Goal: Task Accomplishment & Management: Complete application form

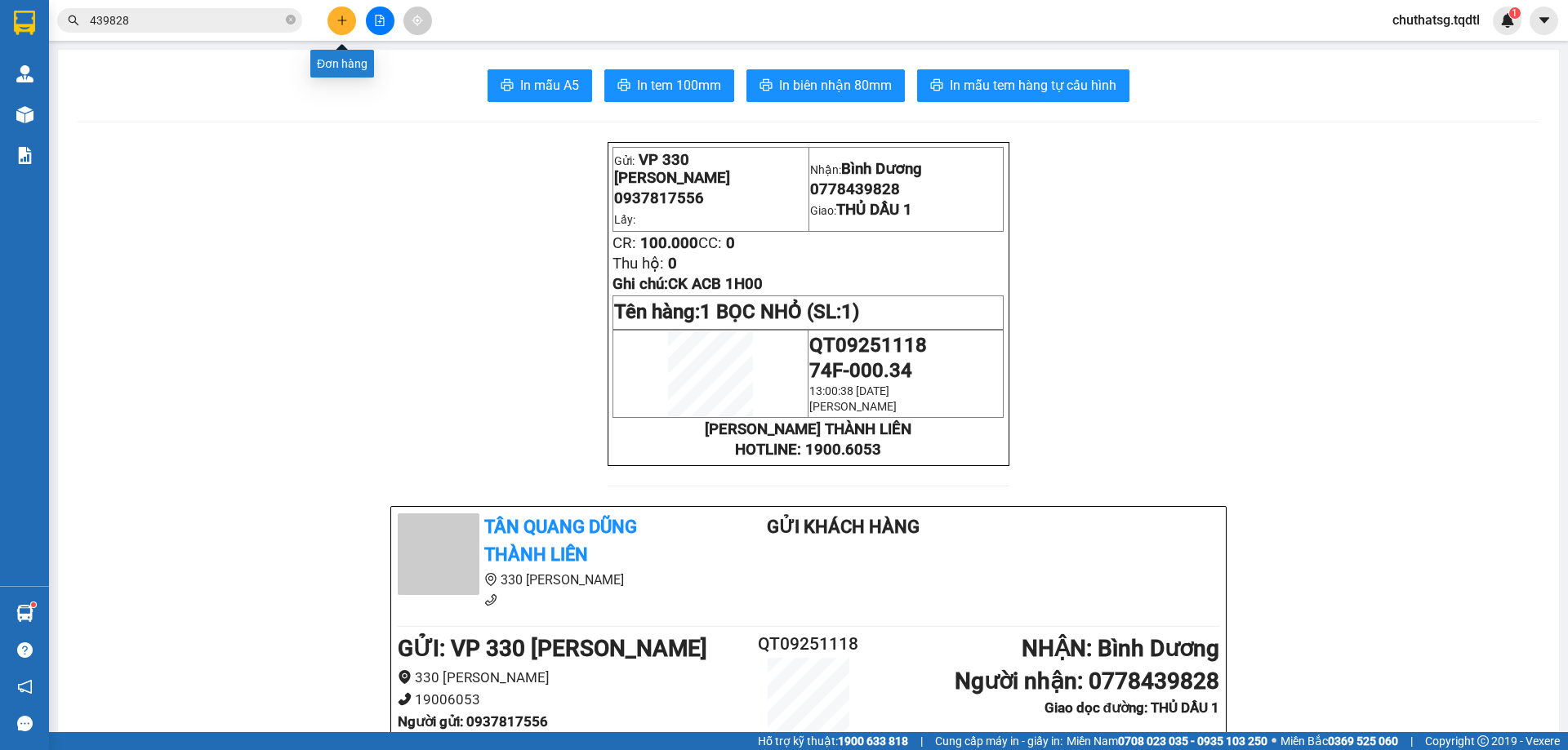
click at [338, 19] on icon "plus" at bounding box center [341, 20] width 11 height 11
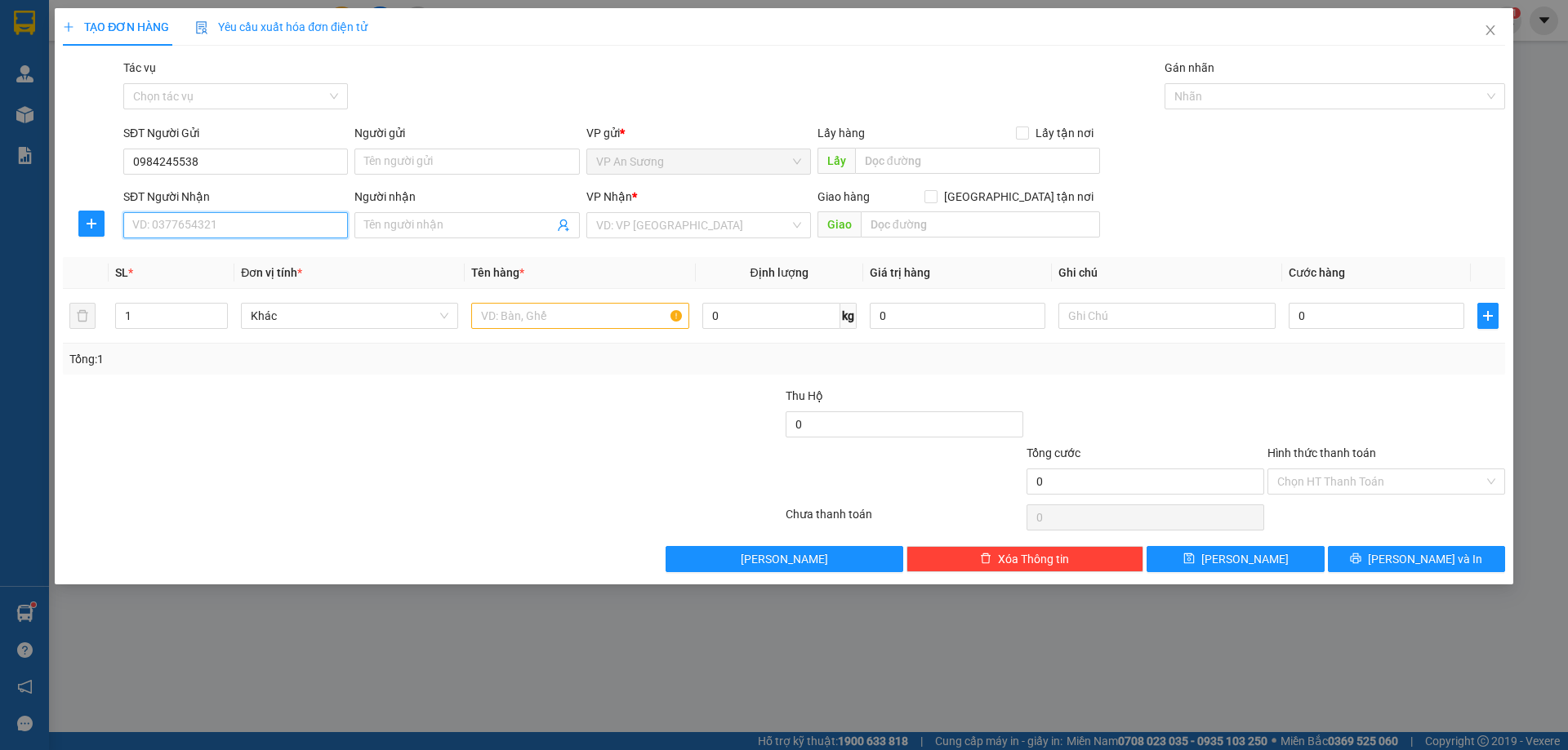
drag, startPoint x: 233, startPoint y: 232, endPoint x: 226, endPoint y: 237, distance: 8.6
click at [231, 233] on input "SĐT Người Nhận" at bounding box center [236, 226] width 224 height 26
click at [222, 164] on input "0984245538" at bounding box center [236, 161] width 224 height 26
type input "0"
type input "0983845429"
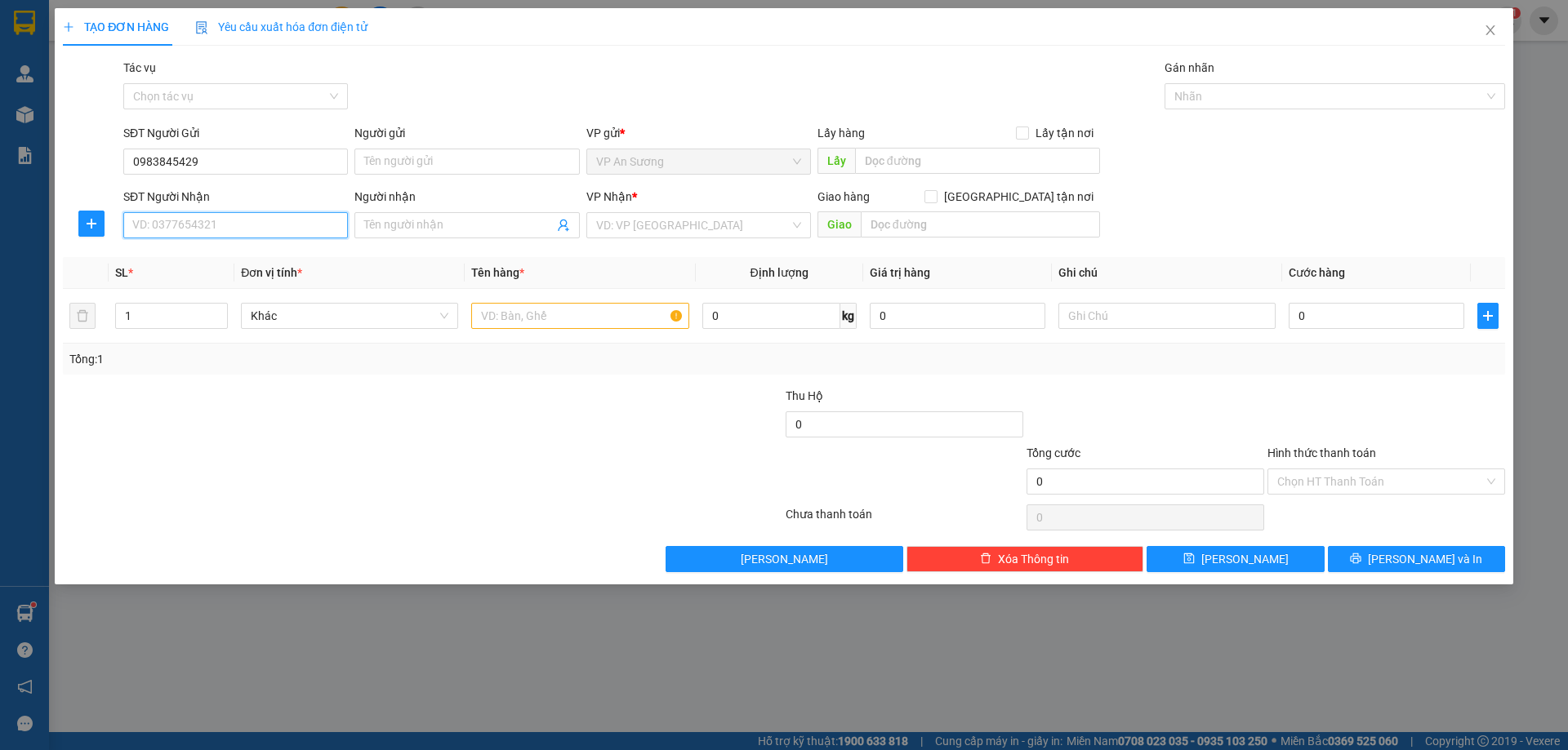
click at [230, 229] on input "SĐT Người Nhận" at bounding box center [236, 226] width 224 height 26
type input "0949049474"
click at [661, 225] on input "search" at bounding box center [693, 226] width 193 height 25
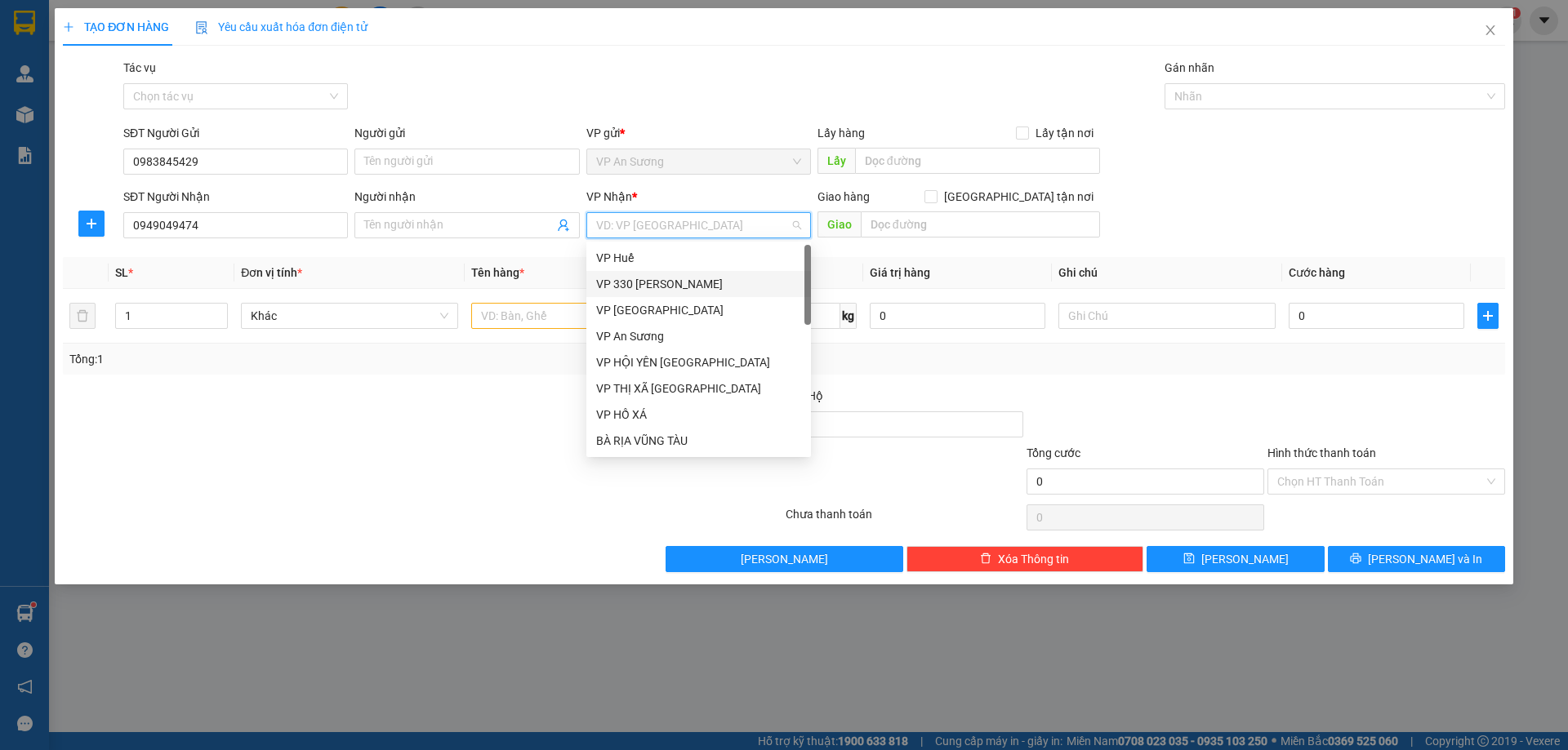
click at [664, 279] on div "VP 330 [PERSON_NAME]" at bounding box center [699, 284] width 205 height 18
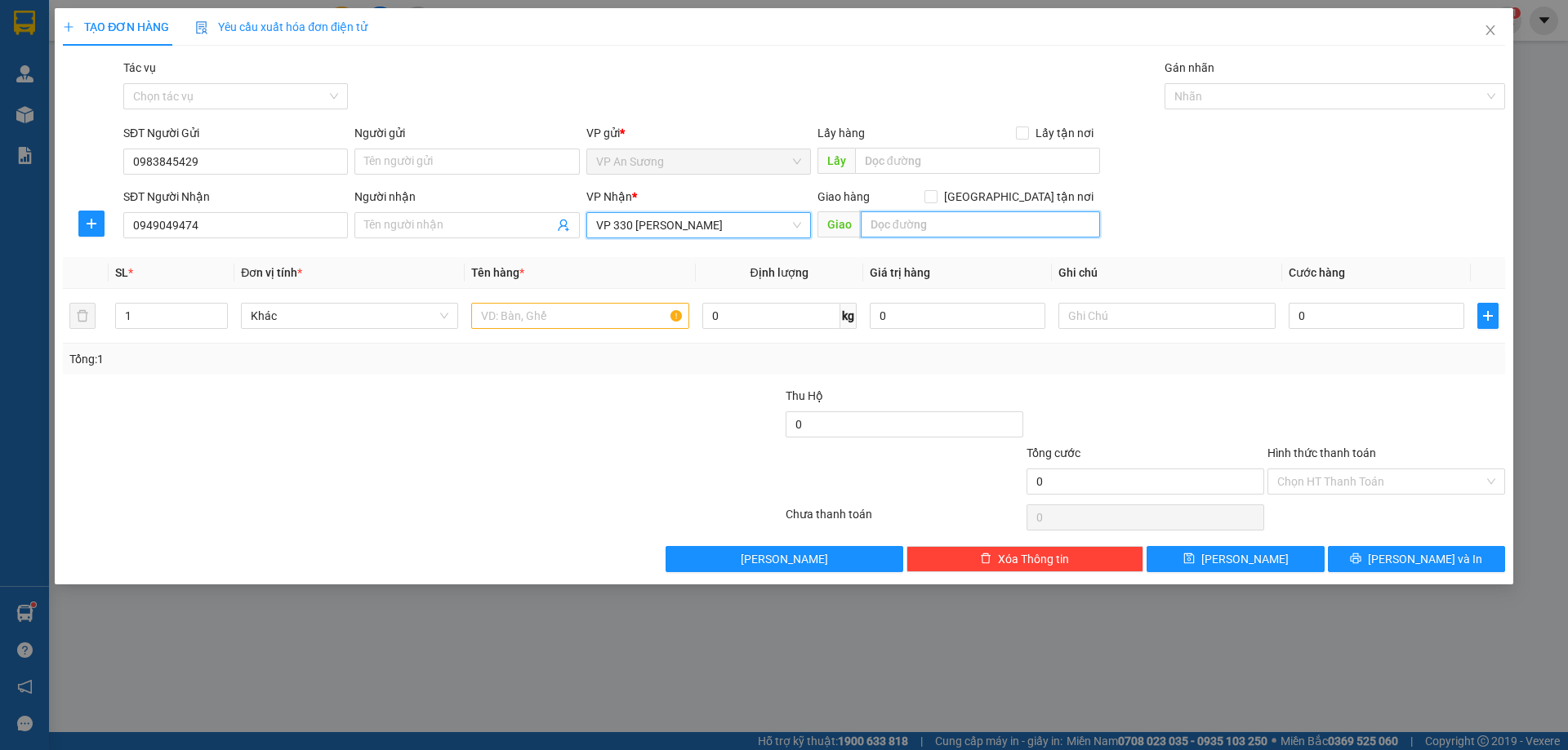
click at [890, 229] on input "text" at bounding box center [979, 225] width 239 height 26
type input "15 [GEOGRAPHIC_DATA]"
click at [935, 199] on input "[GEOGRAPHIC_DATA] tận nơi" at bounding box center [930, 196] width 11 height 11
checkbox input "true"
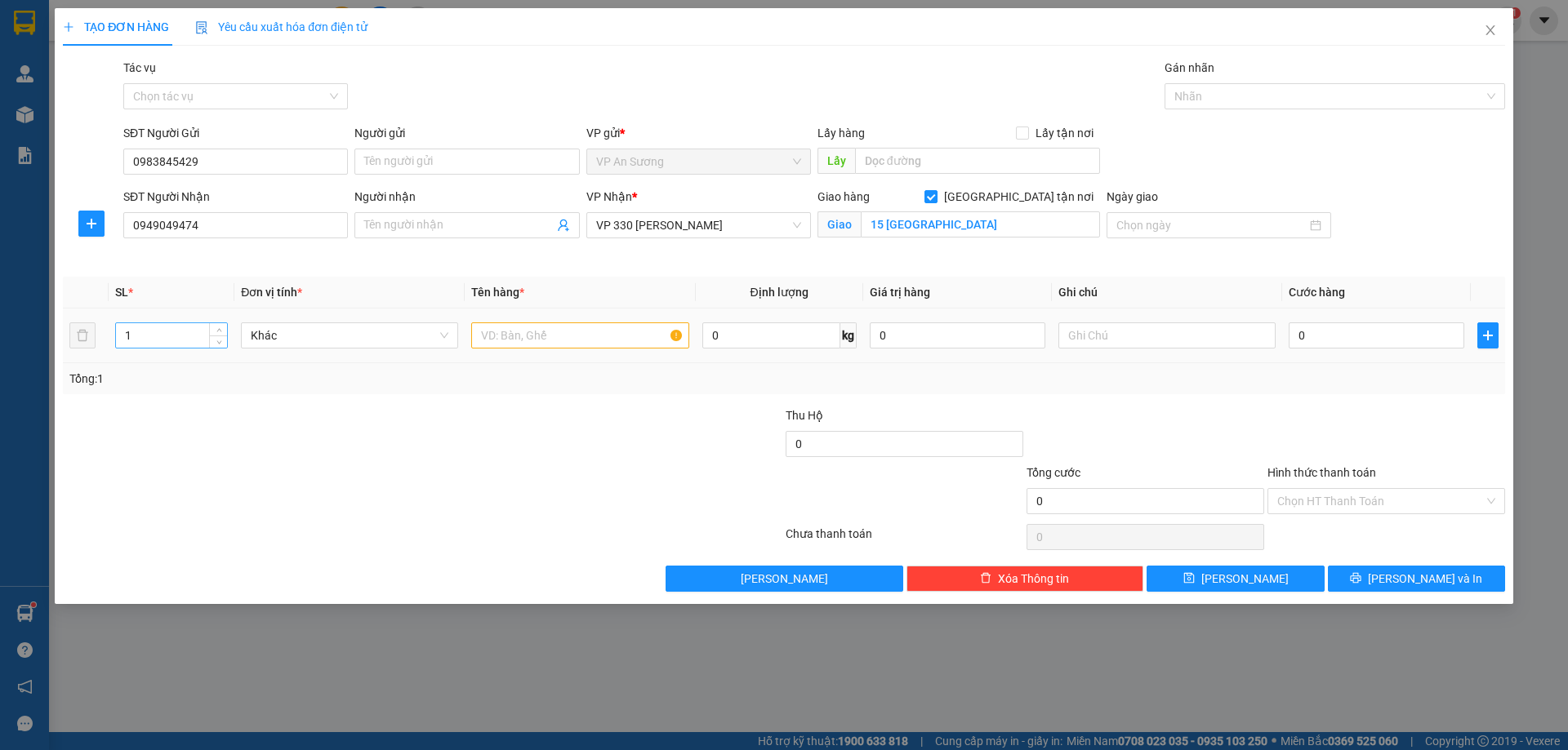
click at [154, 345] on input "1" at bounding box center [171, 335] width 111 height 25
type input "7"
click at [486, 339] on input "text" at bounding box center [580, 336] width 217 height 26
type input "7 BAO XANH ÁO KHOÁC"
click at [140, 341] on input "7" at bounding box center [171, 335] width 111 height 25
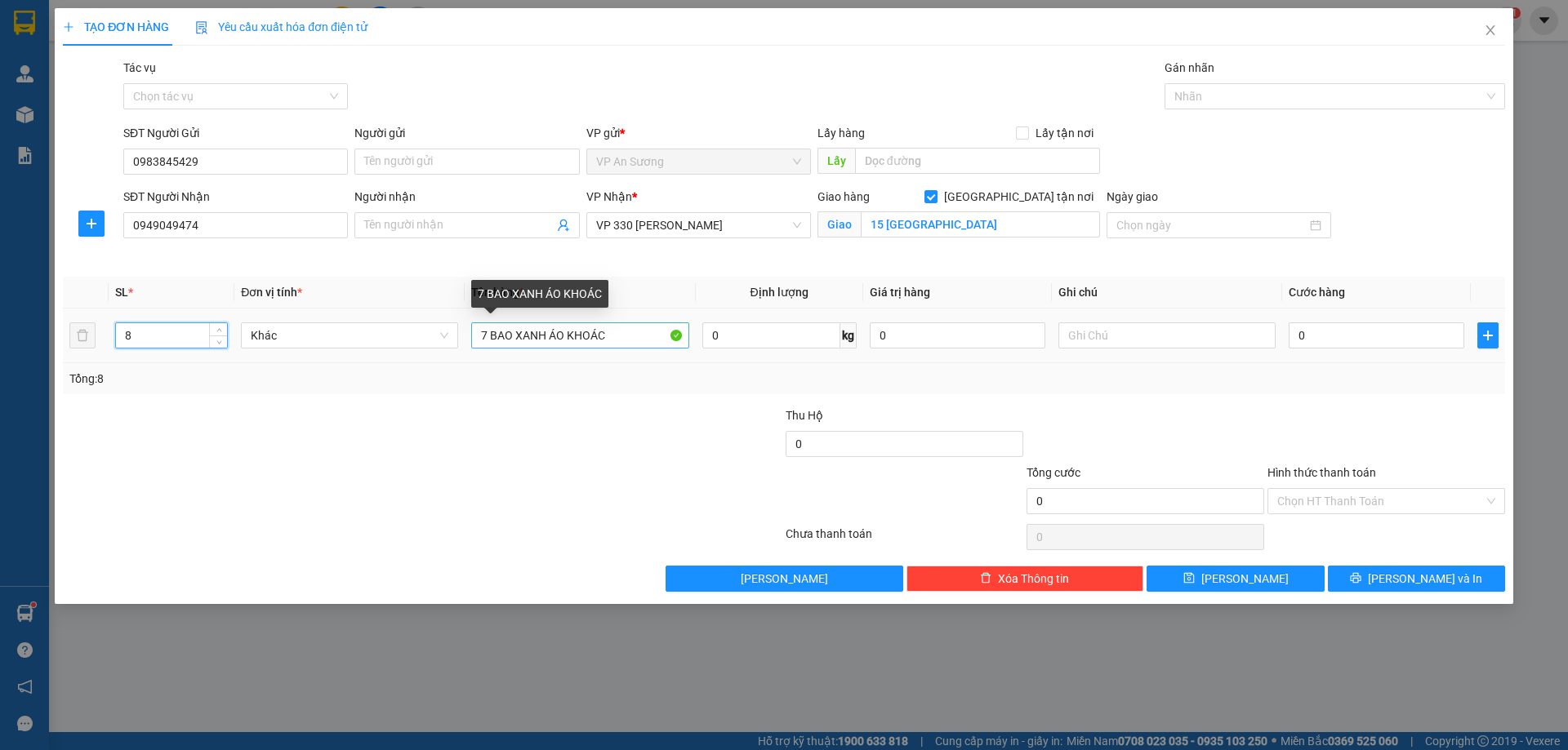
type input "8"
click at [629, 334] on input "7 BAO XANH ÁO KHOÁC" at bounding box center [580, 336] width 217 height 26
type input "7 BAO XANH ÁO KHOÁC+1 PHONG BÌ"
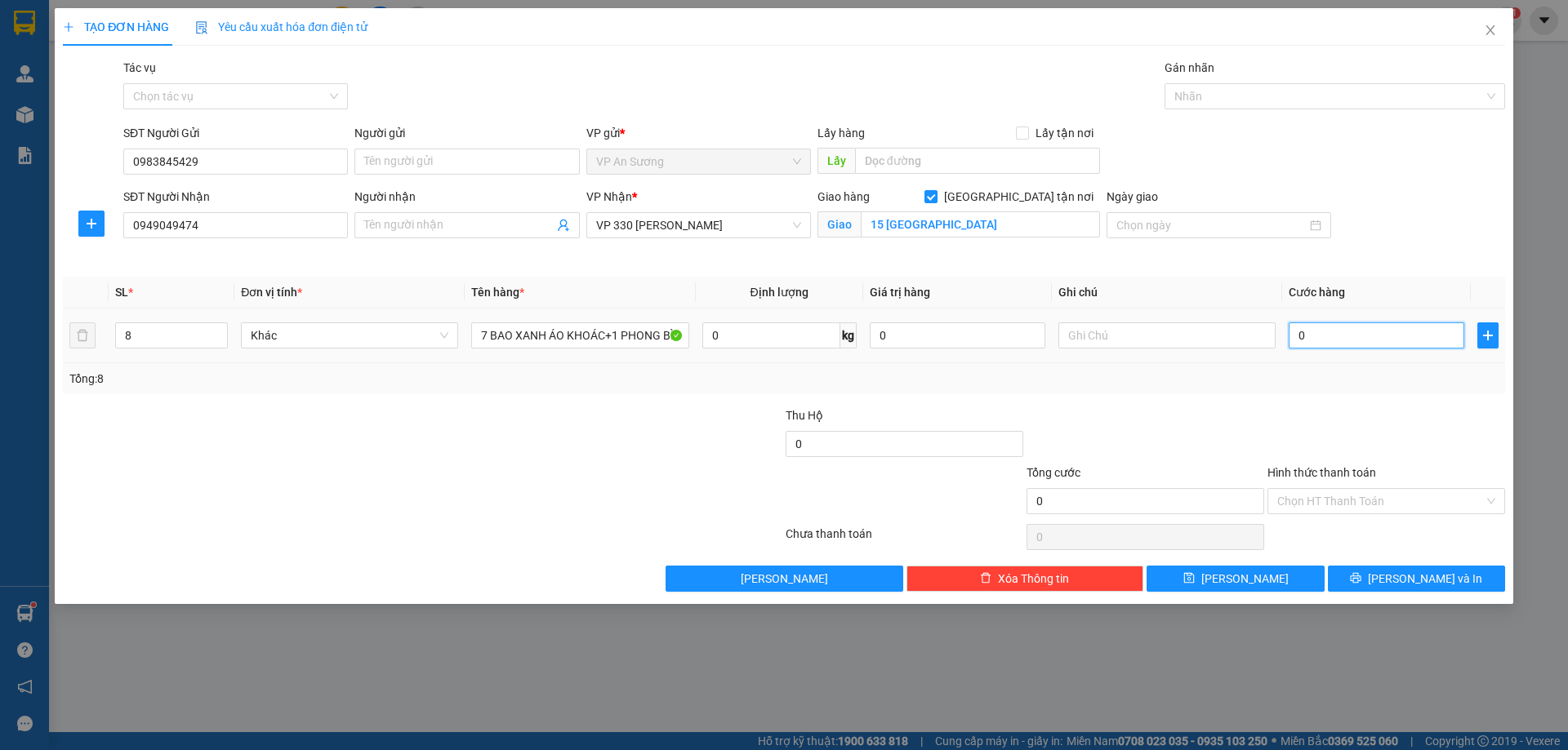
click at [1332, 334] on input "0" at bounding box center [1376, 336] width 176 height 26
type input "01"
type input "1"
type input "011"
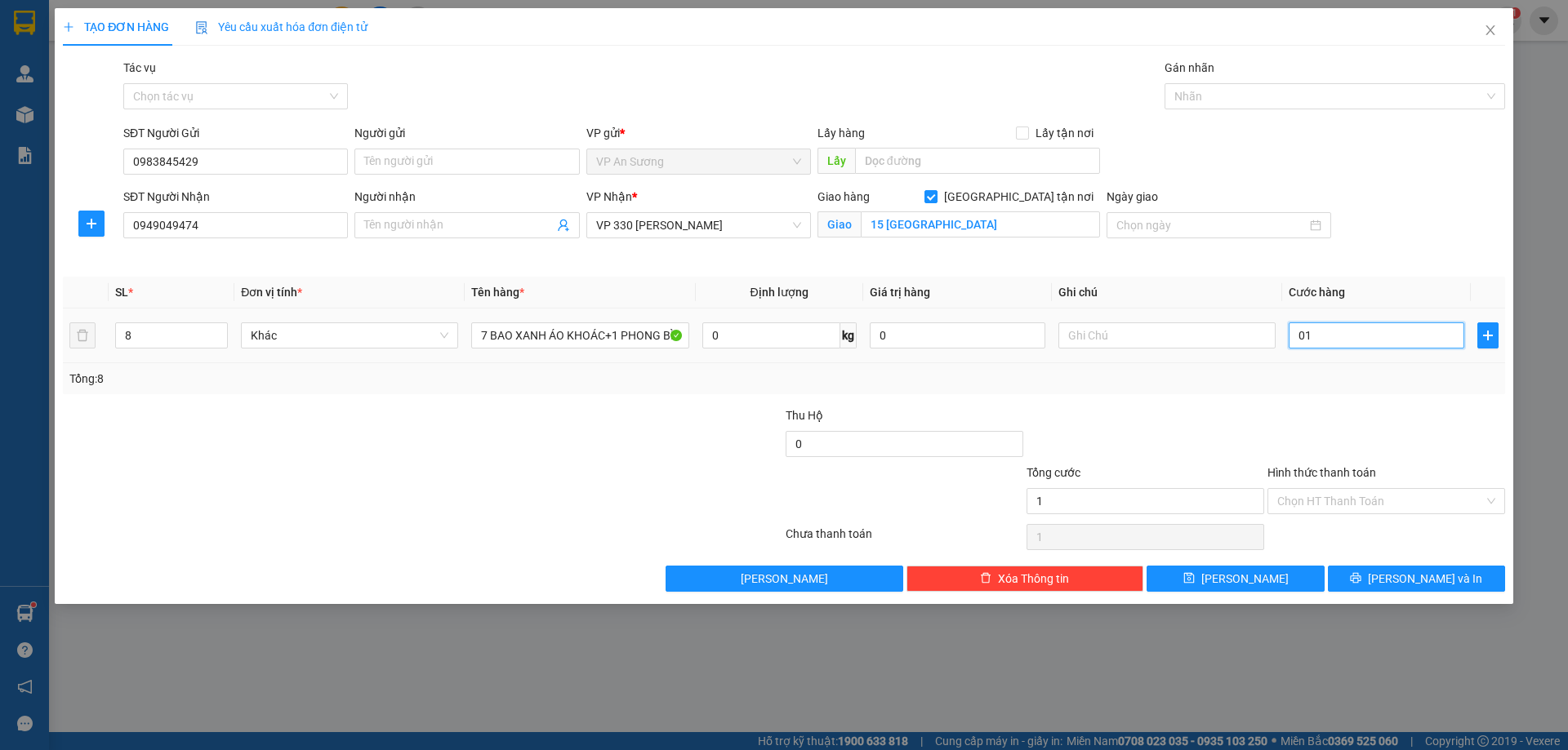
type input "11"
type input "0.110"
type input "110"
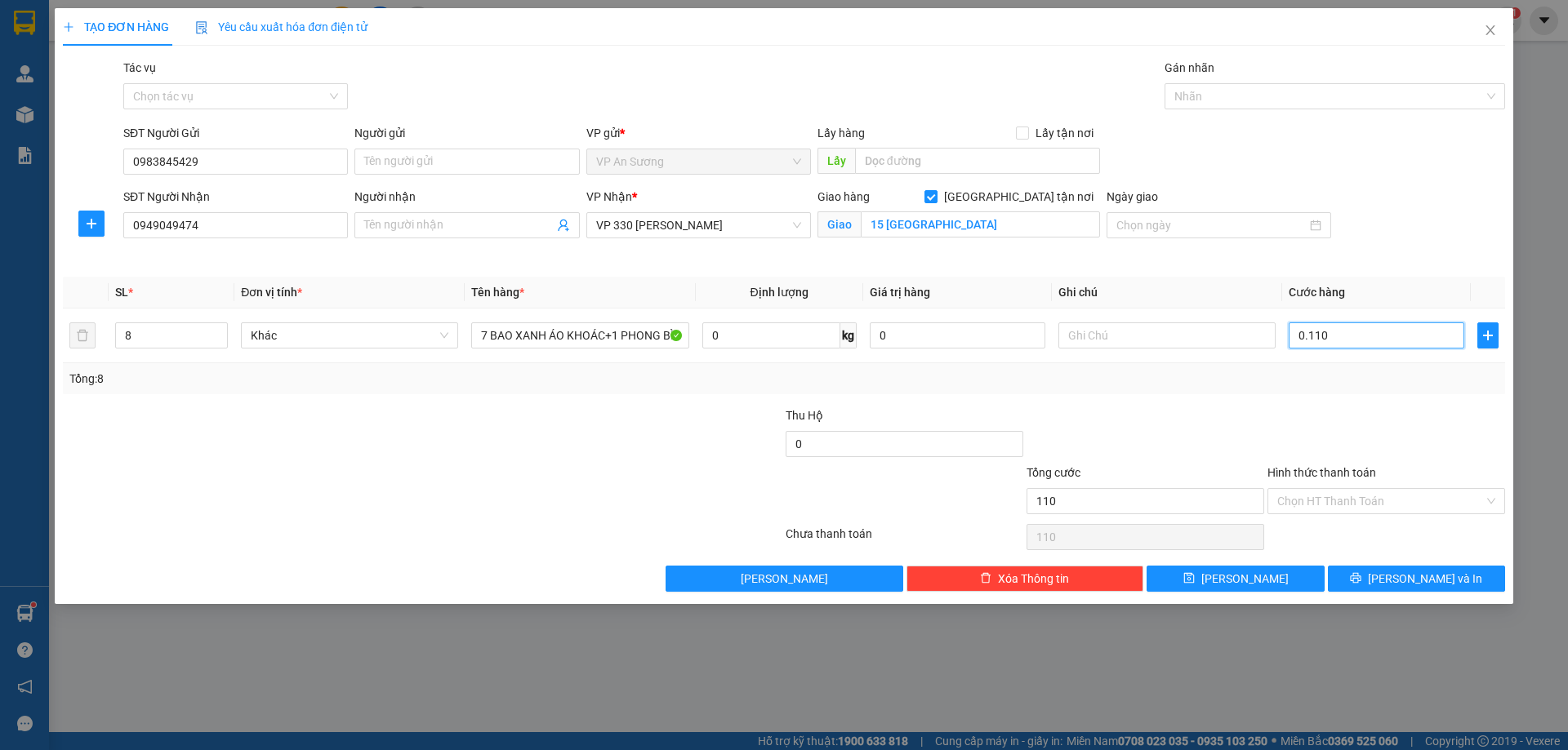
type input "01.100"
type input "1.100"
type input "1.100.000"
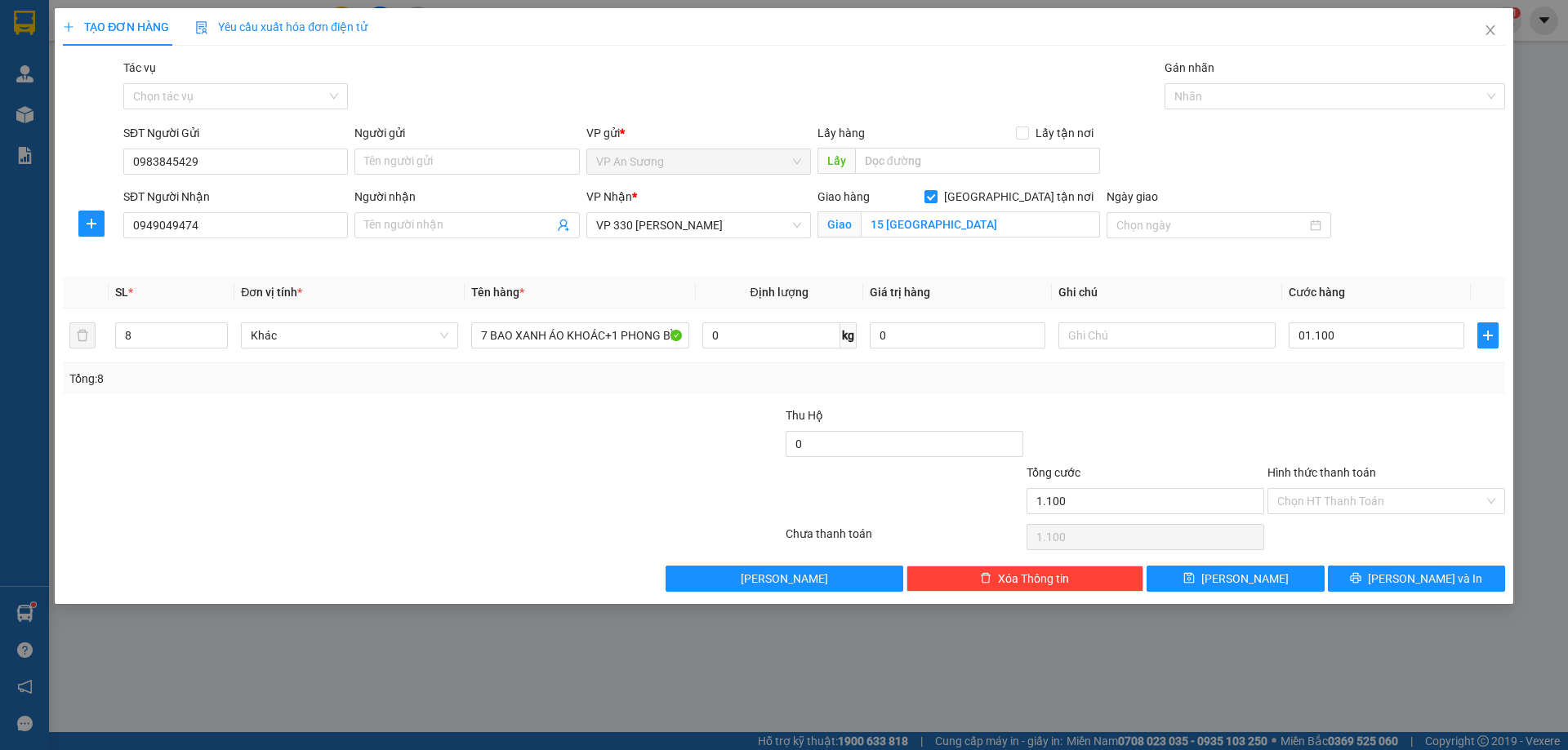
type input "1.100.000"
click at [1292, 377] on div "Tổng: 8" at bounding box center [784, 379] width 1429 height 18
click at [1428, 575] on span "[PERSON_NAME] và In" at bounding box center [1425, 579] width 115 height 18
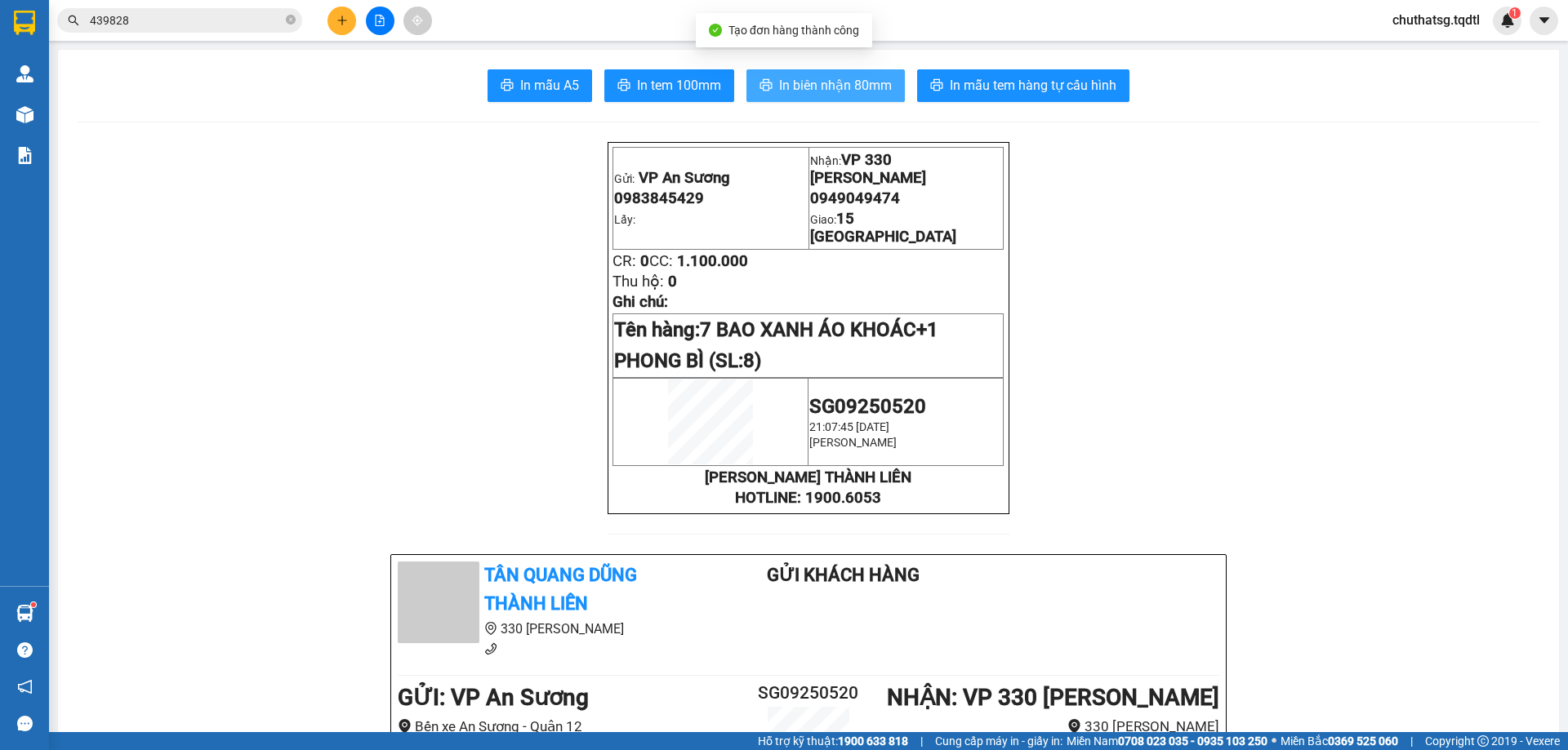
click at [808, 81] on span "In biên nhận 80mm" at bounding box center [836, 85] width 113 height 20
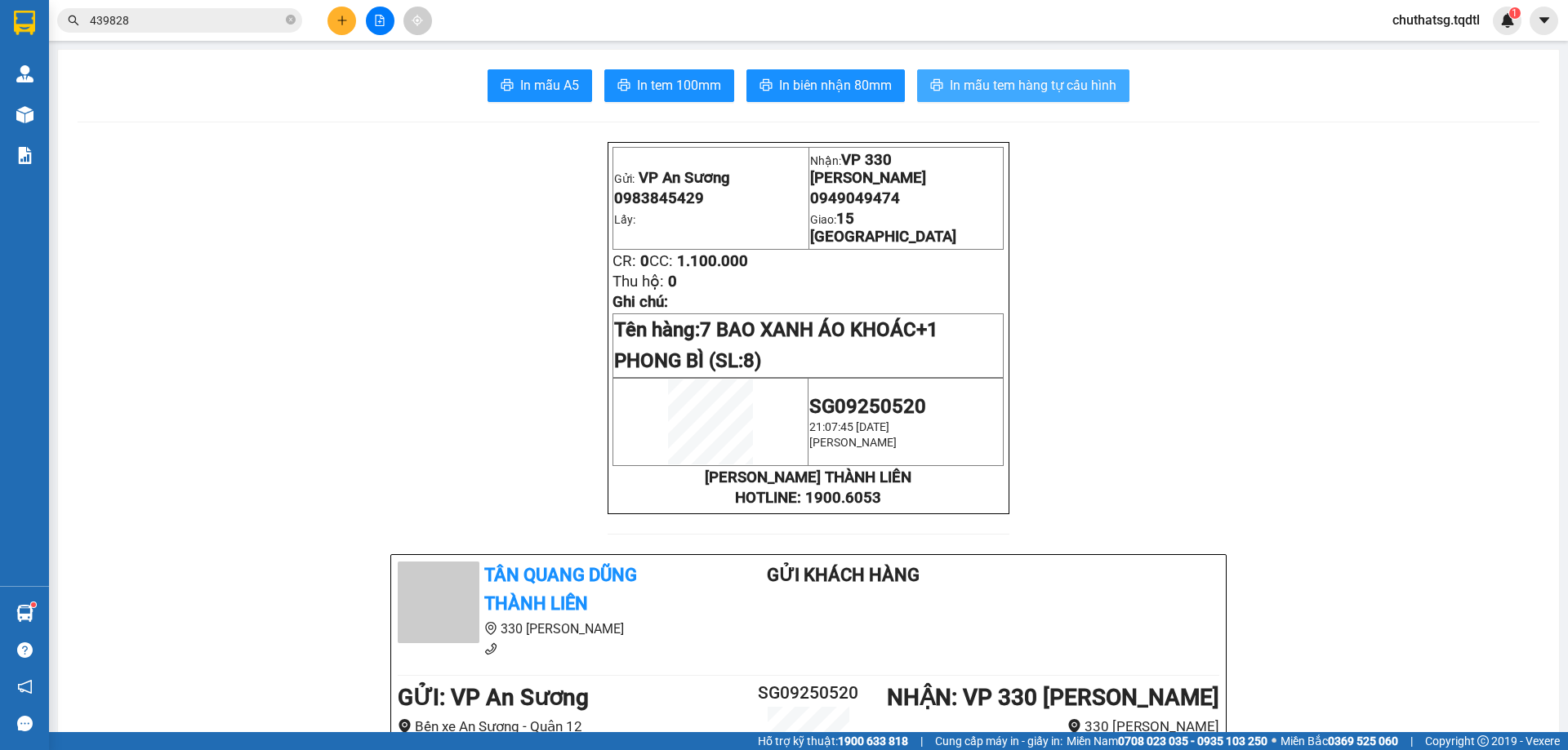
click at [1006, 83] on span "In mẫu tem hàng tự cấu hình" at bounding box center [1032, 85] width 167 height 20
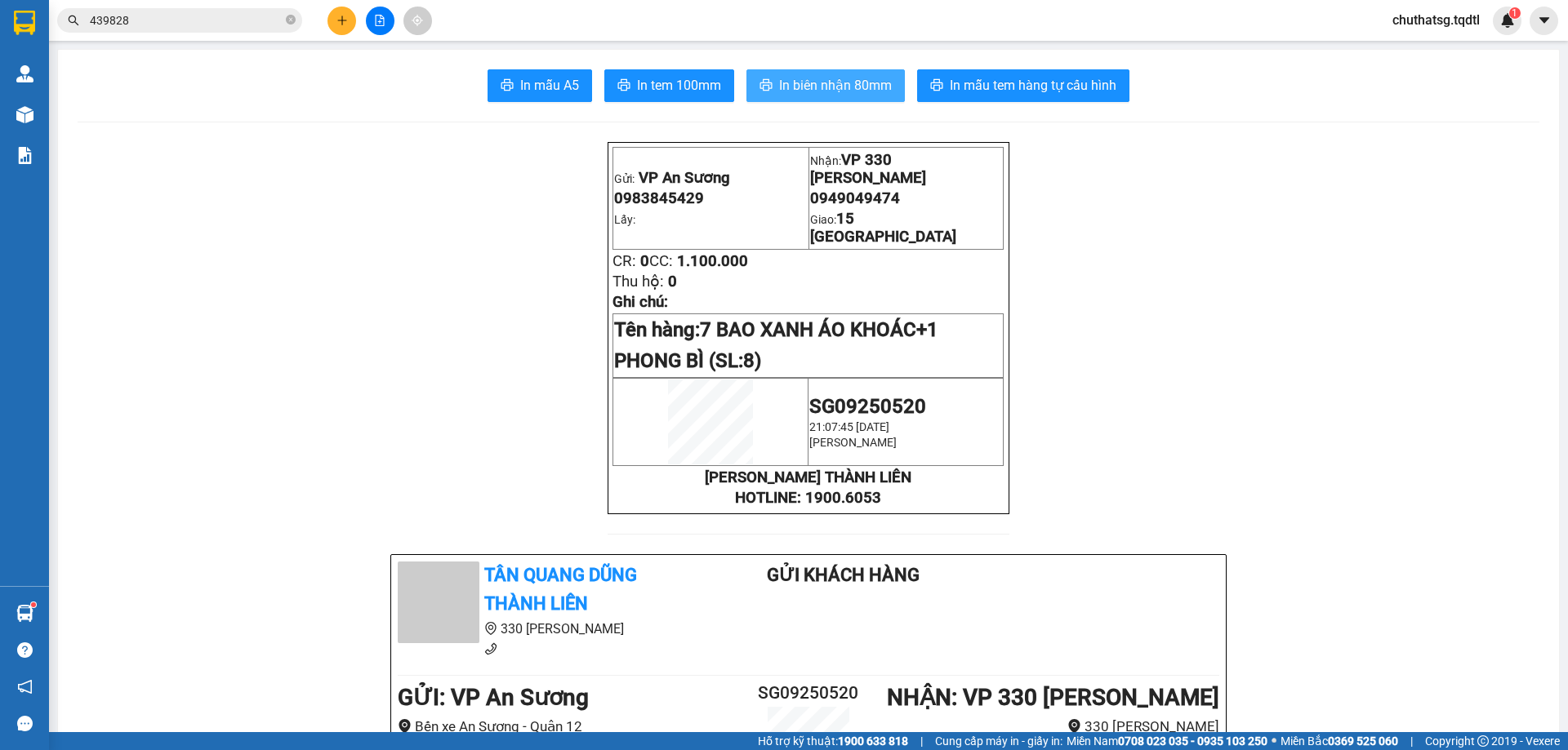
drag, startPoint x: 829, startPoint y: 82, endPoint x: 914, endPoint y: 181, distance: 130.5
click at [829, 82] on span "In biên nhận 80mm" at bounding box center [836, 85] width 113 height 20
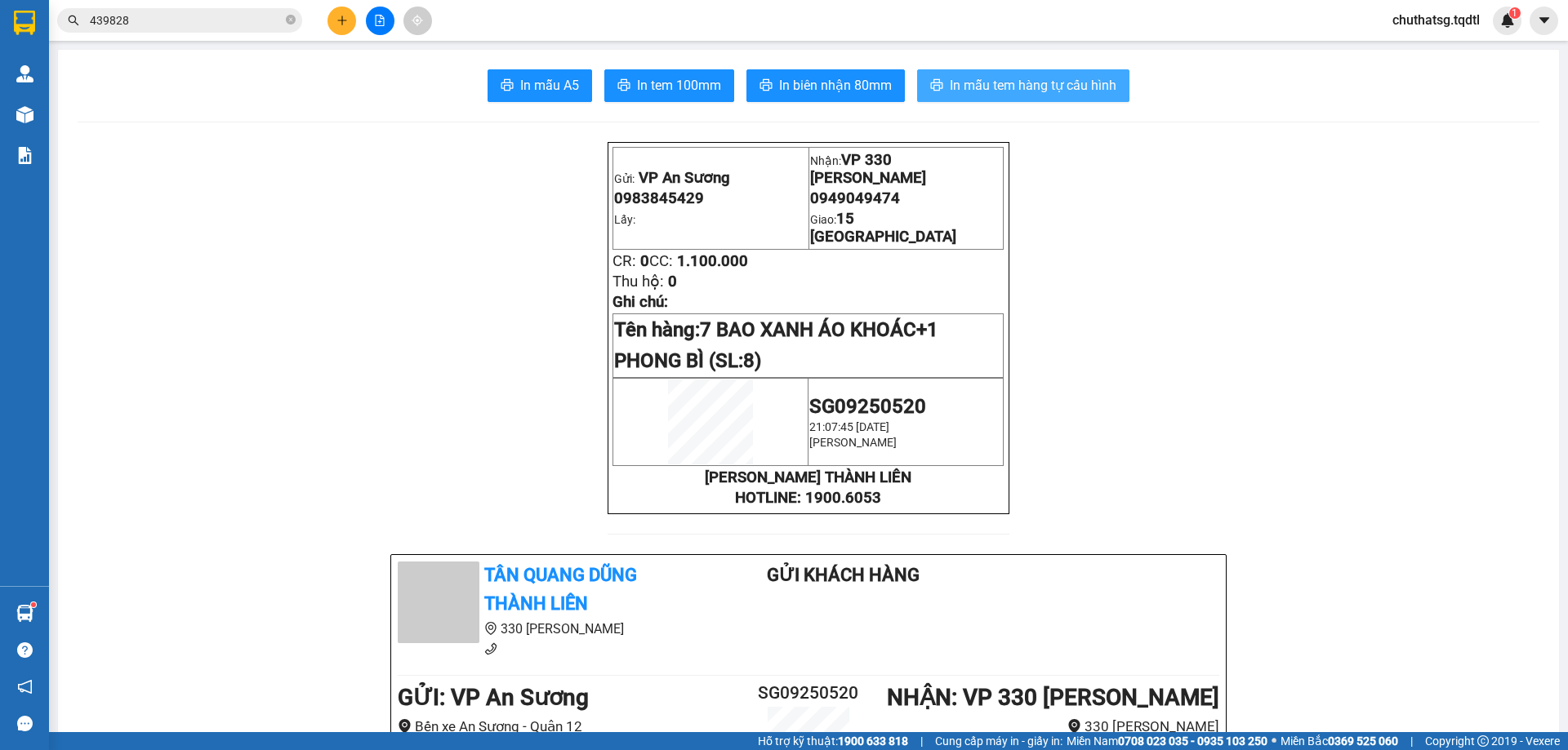
click at [1013, 82] on span "In mẫu tem hàng tự cấu hình" at bounding box center [1032, 85] width 167 height 20
